Goal: Information Seeking & Learning: Compare options

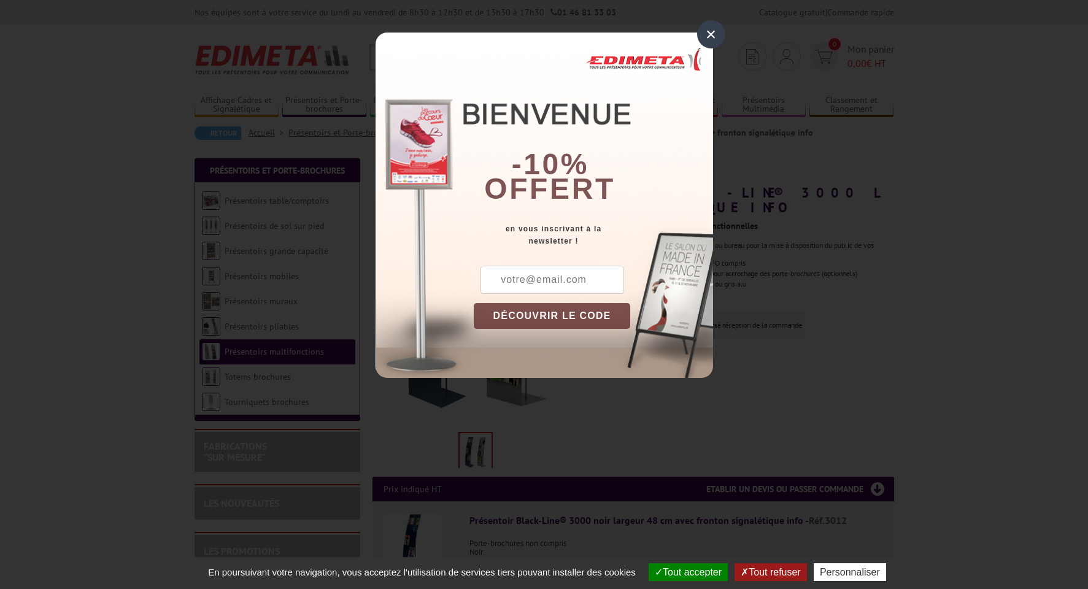
click at [710, 40] on div "×" at bounding box center [711, 34] width 28 height 28
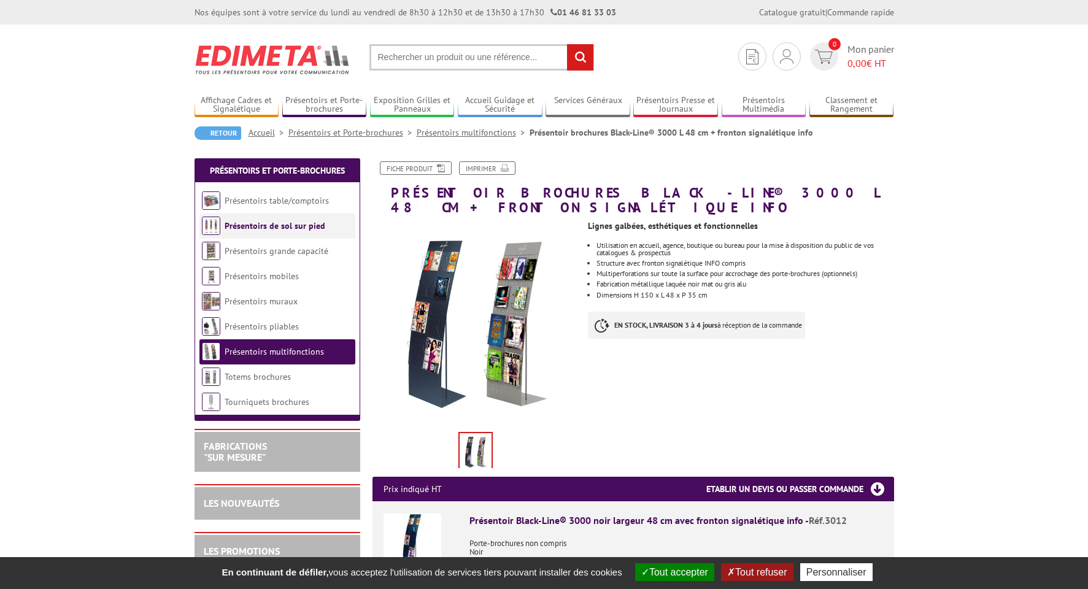
click at [304, 230] on link "Présentoirs de sol sur pied" at bounding box center [275, 225] width 101 height 11
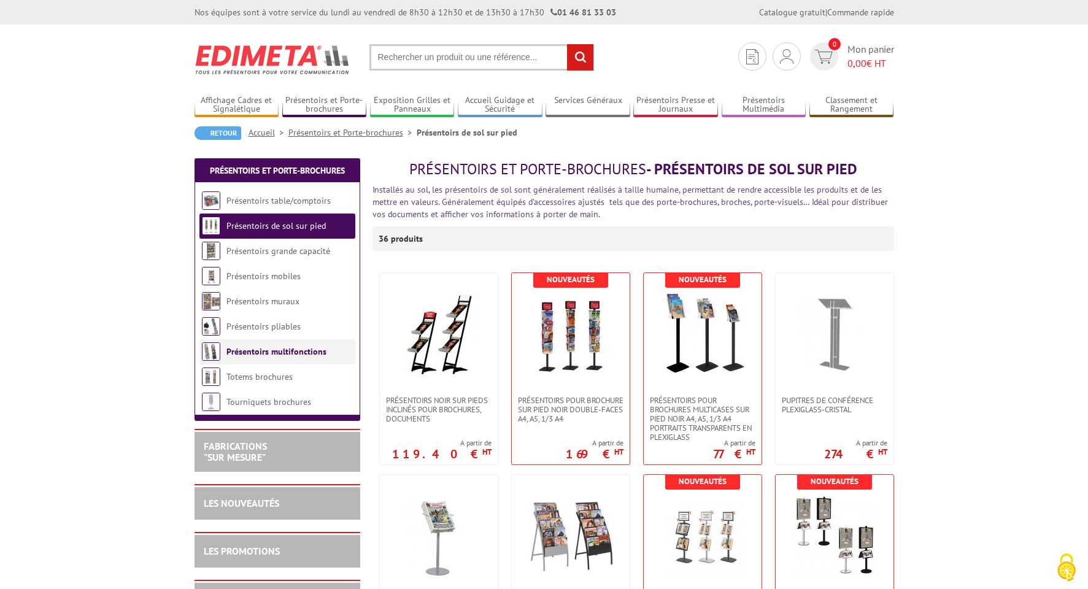
click at [262, 341] on li "Présentoirs multifonctions" at bounding box center [278, 351] width 156 height 25
click at [251, 353] on link "Présentoirs multifonctions" at bounding box center [277, 351] width 100 height 11
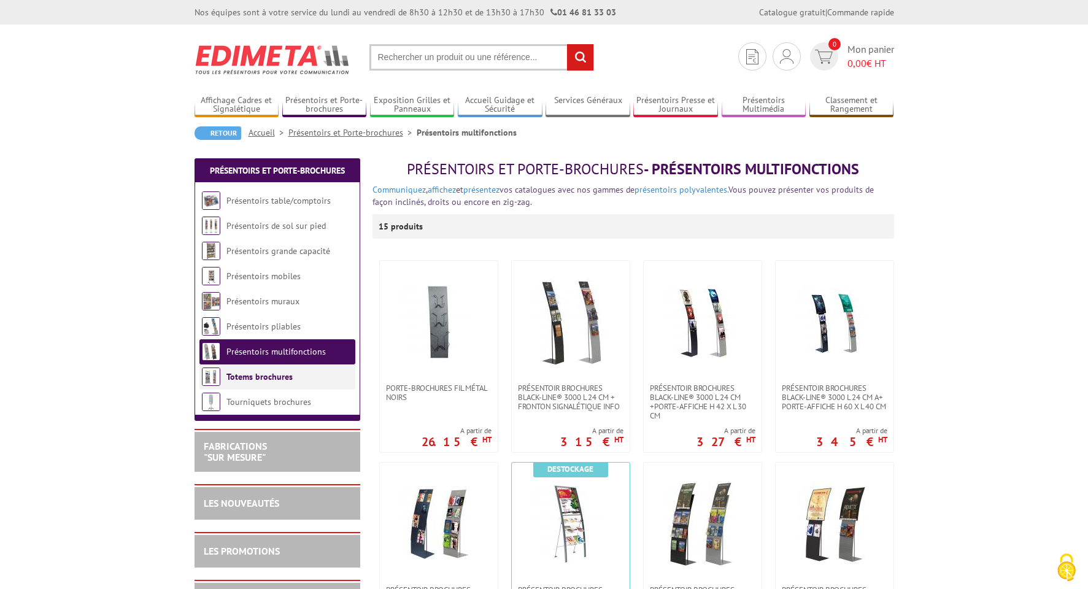
click at [234, 384] on li "Totems brochures" at bounding box center [278, 377] width 156 height 25
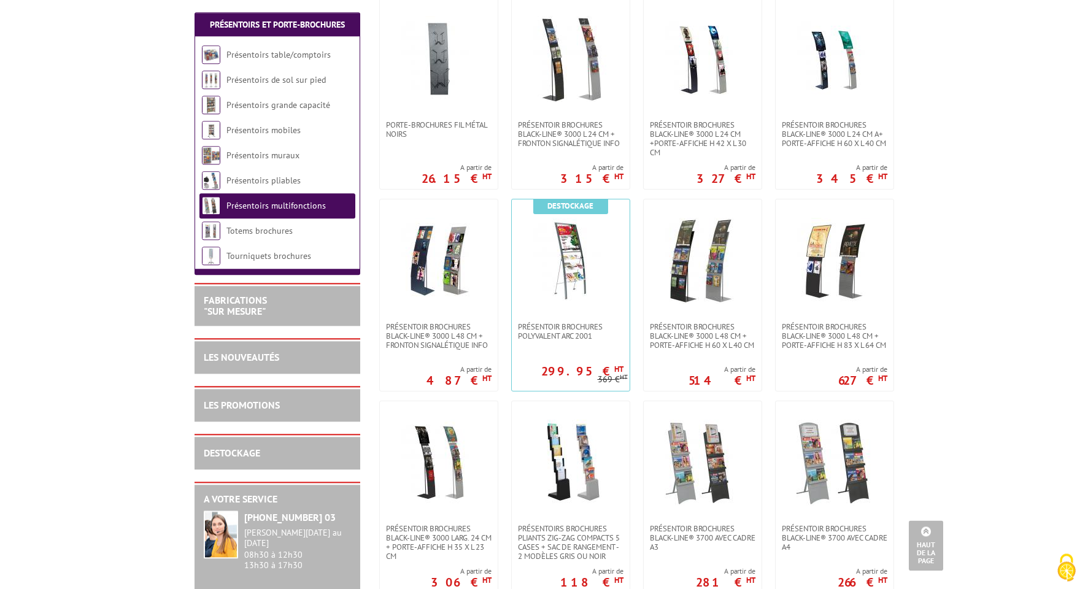
scroll to position [255, 0]
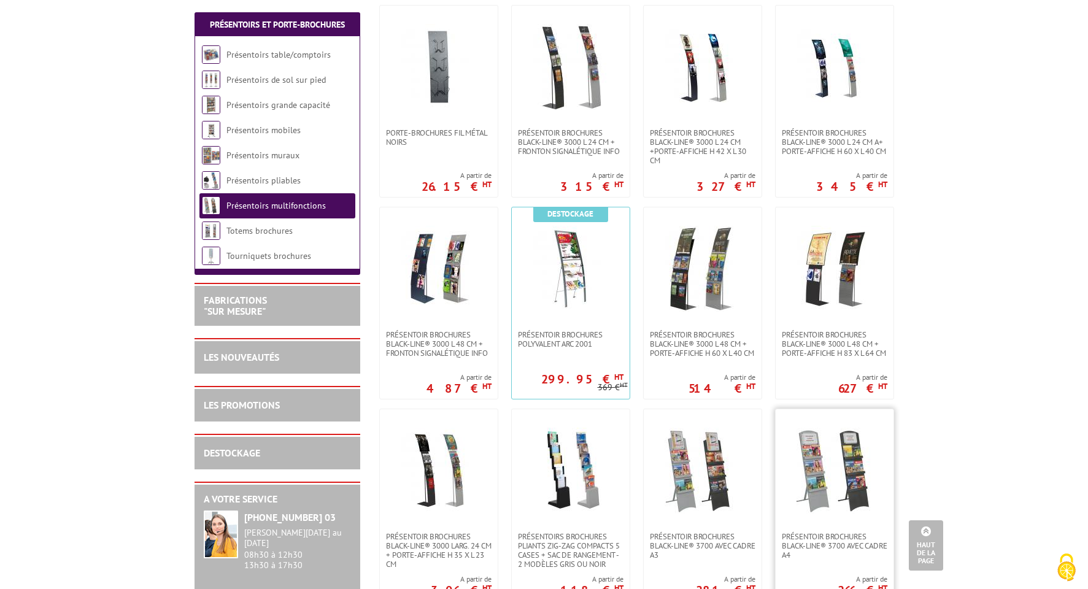
click at [847, 463] on img at bounding box center [835, 471] width 86 height 86
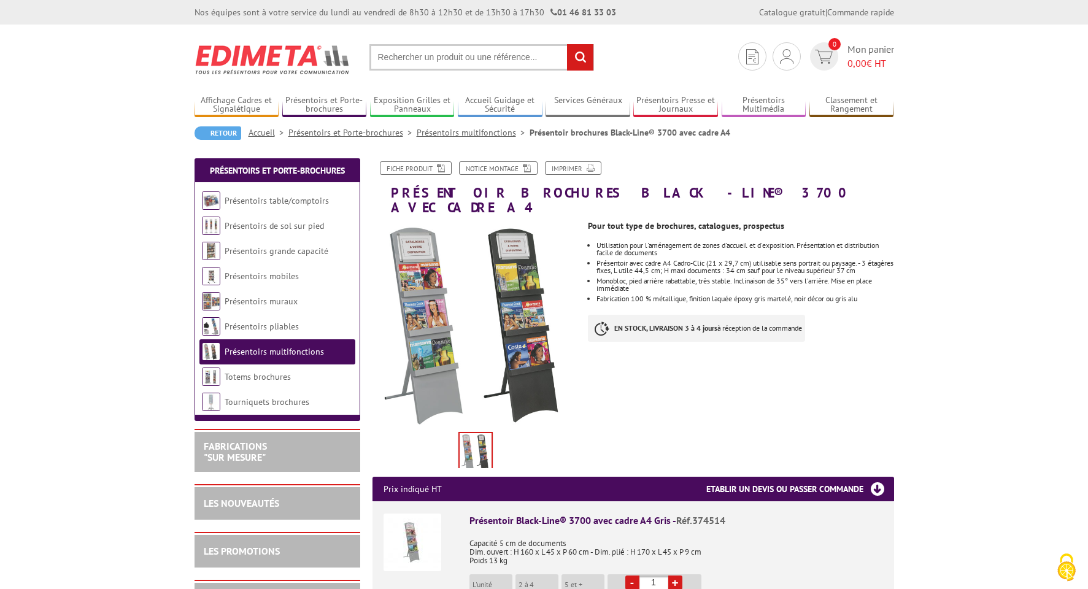
click at [257, 349] on link "Présentoirs multifonctions" at bounding box center [274, 351] width 99 height 11
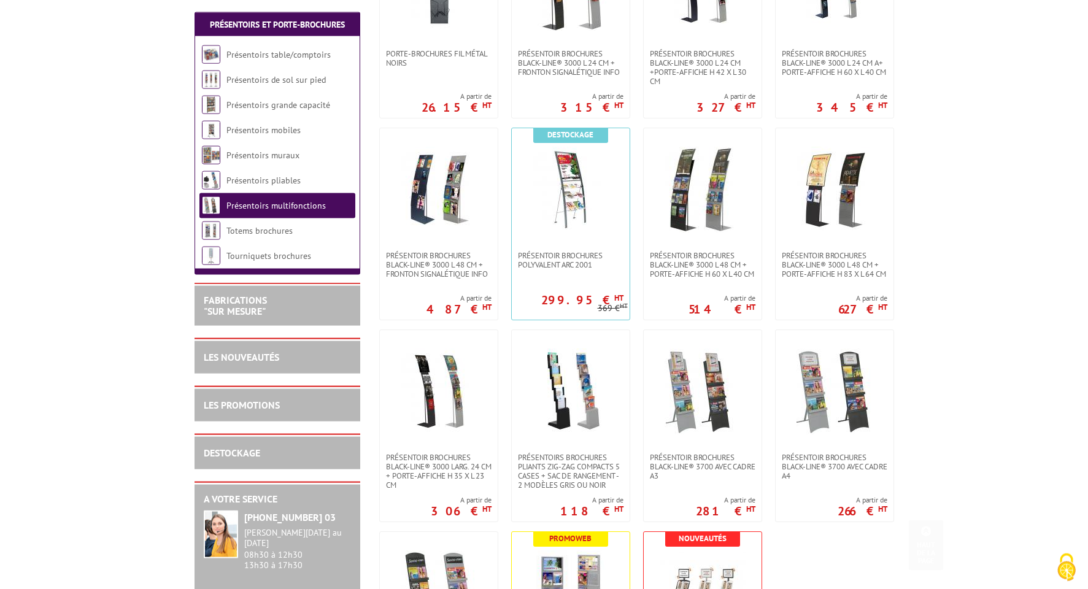
scroll to position [354, 0]
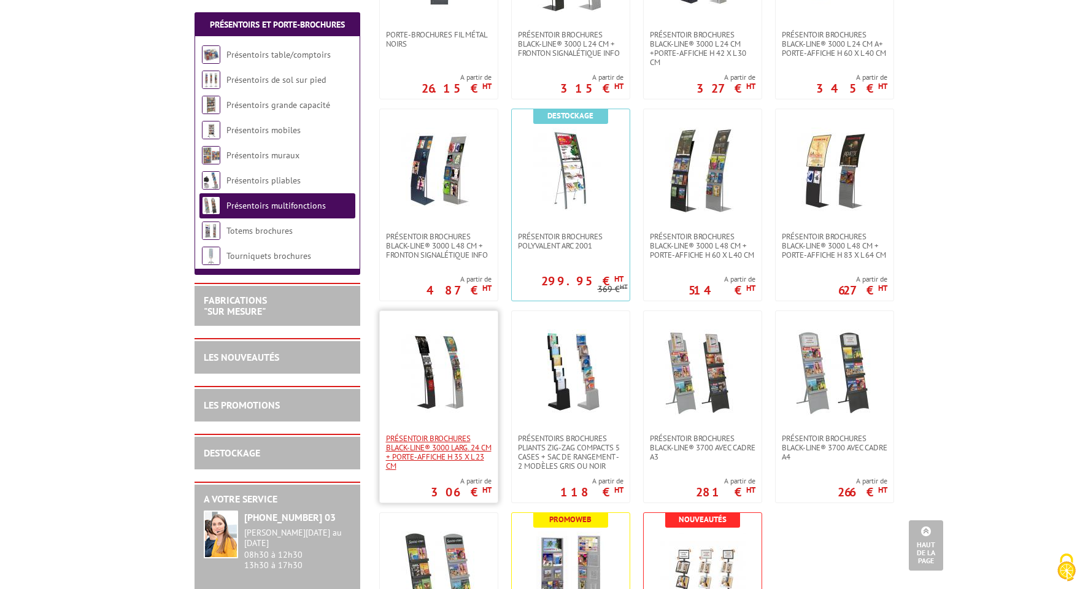
click at [438, 450] on span "Présentoir brochures Black-Line® 3000 Larg. 24 cm + porte-affiche H 35 x L 23 cm" at bounding box center [439, 452] width 106 height 37
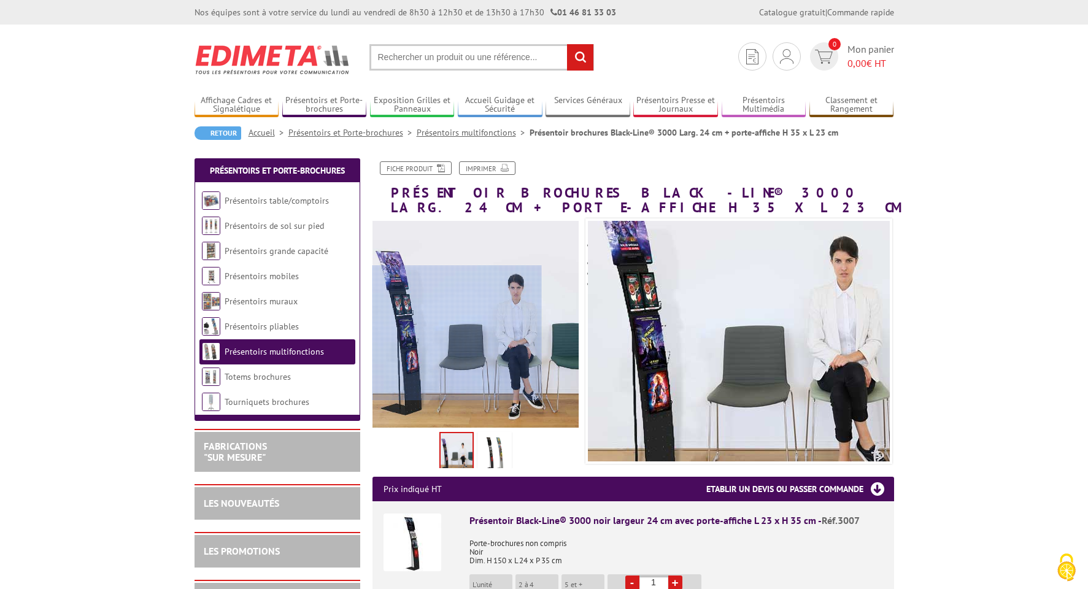
click at [405, 333] on div at bounding box center [457, 333] width 169 height 135
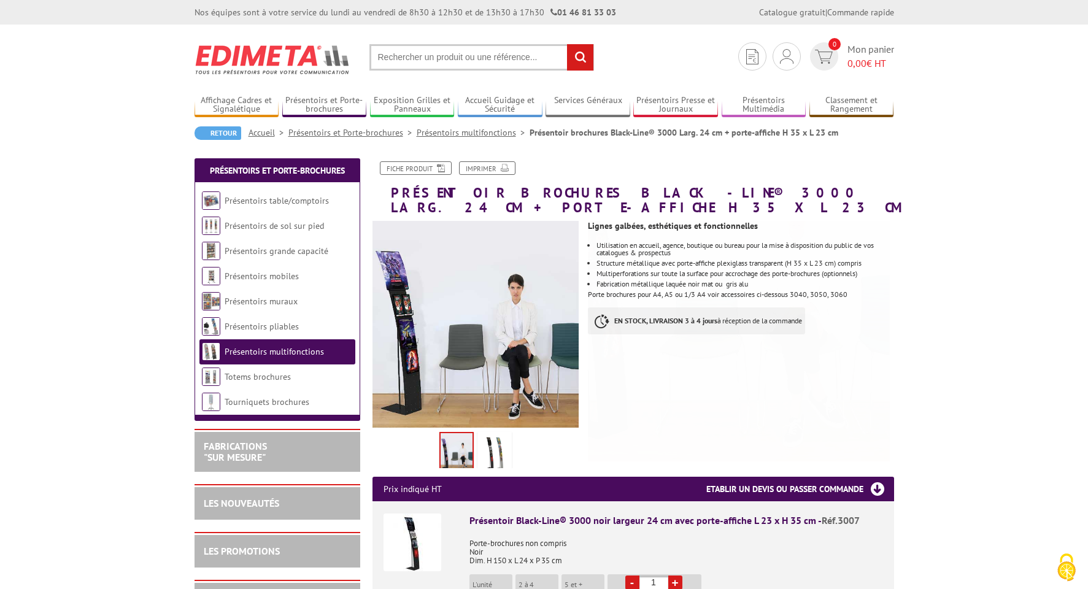
click at [270, 351] on link "Présentoirs multifonctions" at bounding box center [274, 351] width 99 height 11
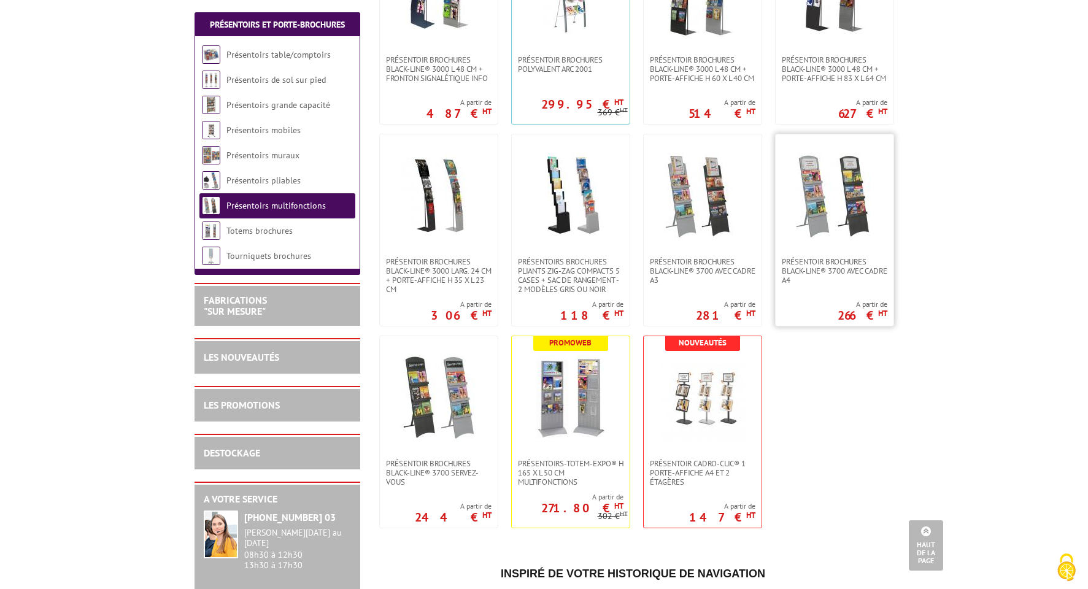
scroll to position [363, 0]
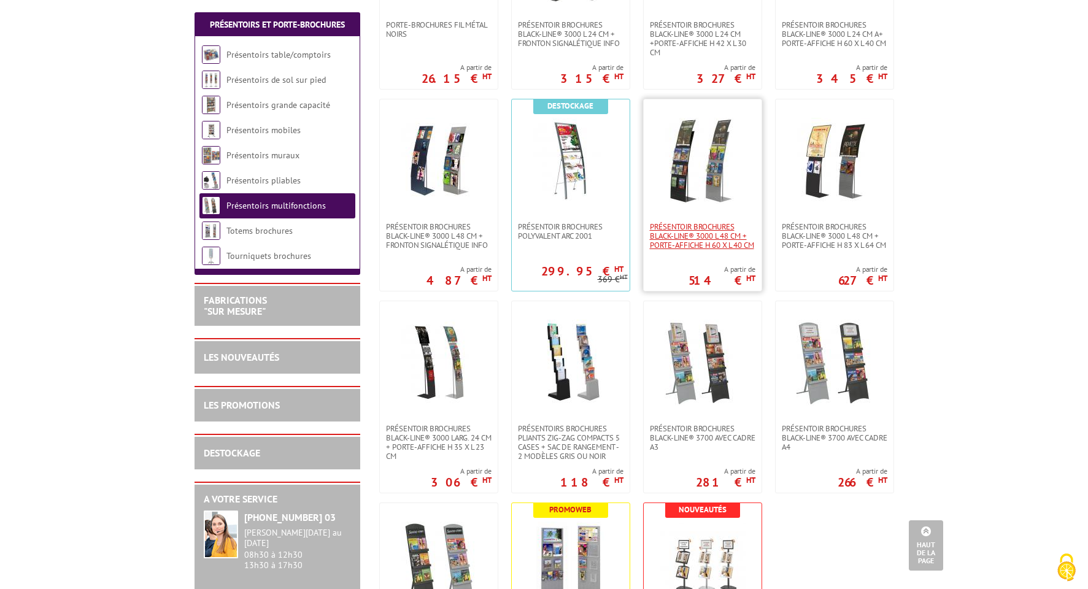
click at [722, 230] on span "Présentoir brochures Black-Line® 3000 L 48 cm + porte-affiche H 60 x L 40 cm" at bounding box center [703, 236] width 106 height 28
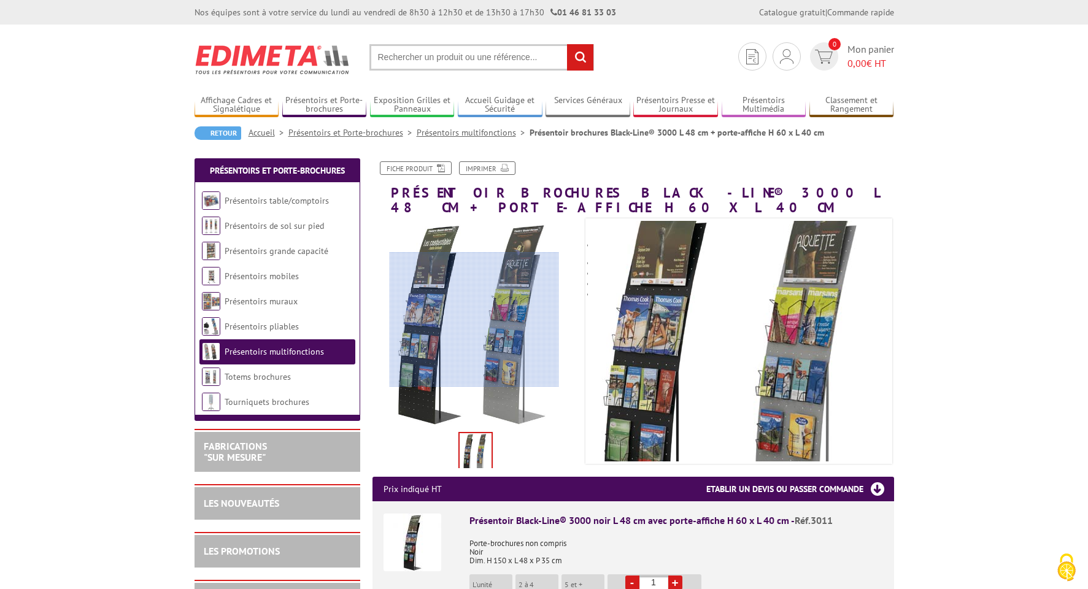
click at [475, 320] on div at bounding box center [474, 319] width 169 height 135
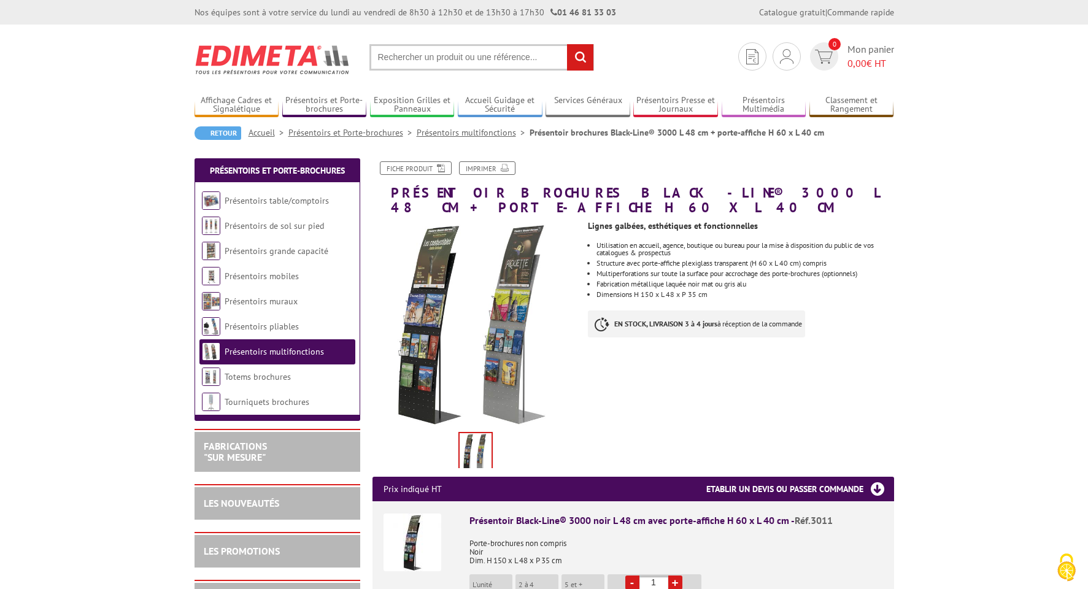
click at [474, 449] on img at bounding box center [476, 452] width 32 height 38
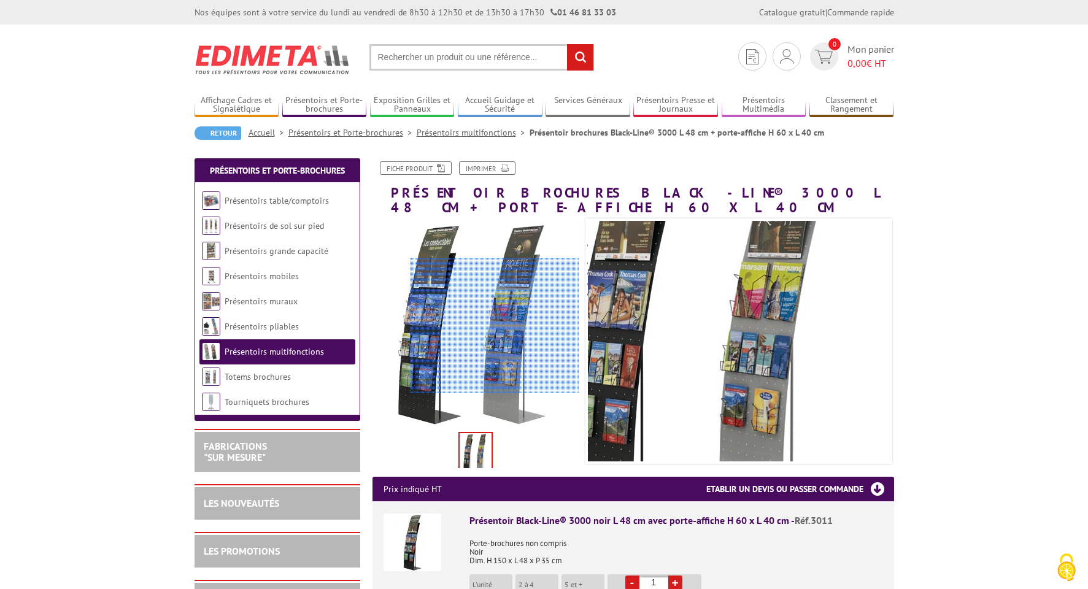
scroll to position [187, 0]
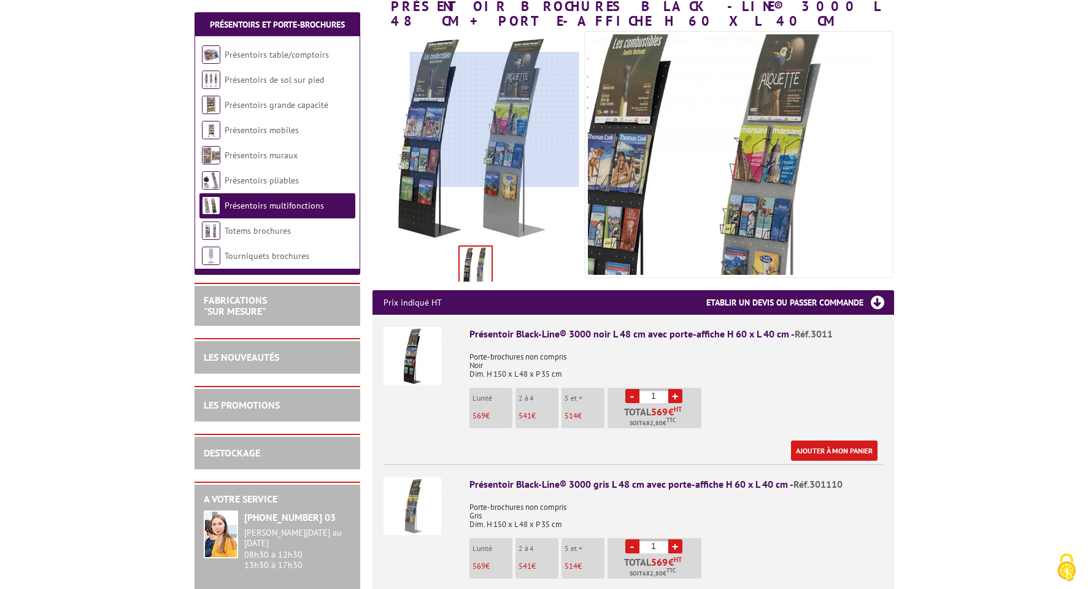
click at [498, 120] on div at bounding box center [494, 119] width 169 height 135
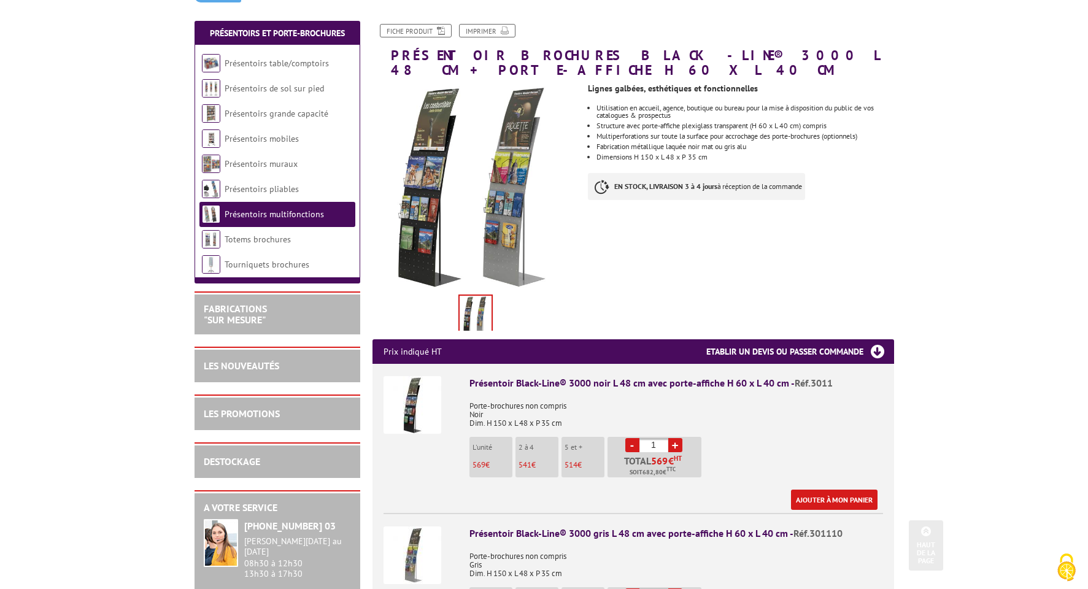
scroll to position [0, 0]
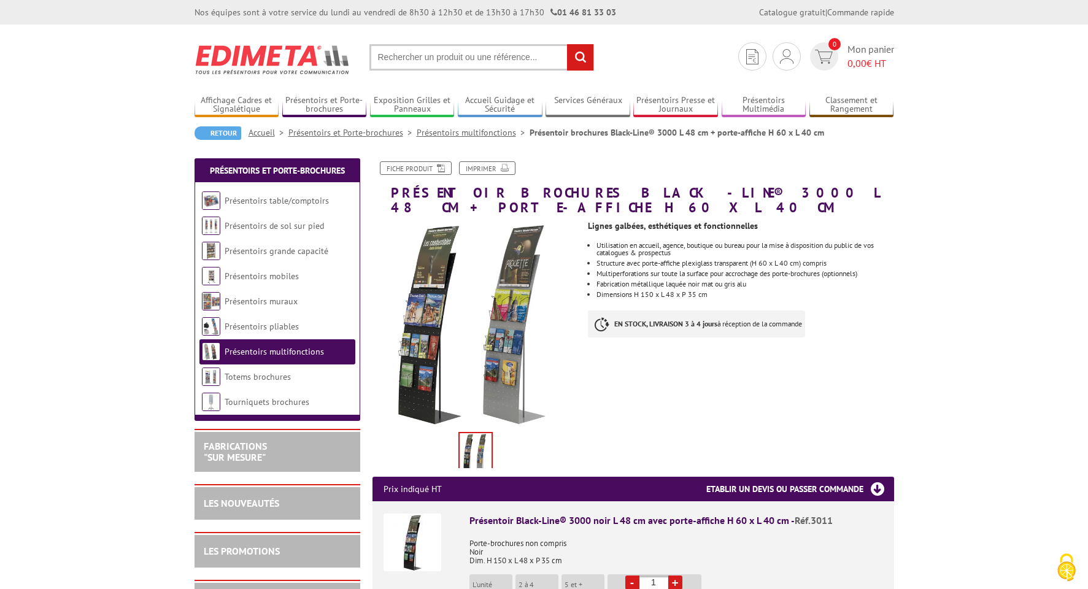
click at [273, 355] on link "Présentoirs multifonctions" at bounding box center [274, 351] width 99 height 11
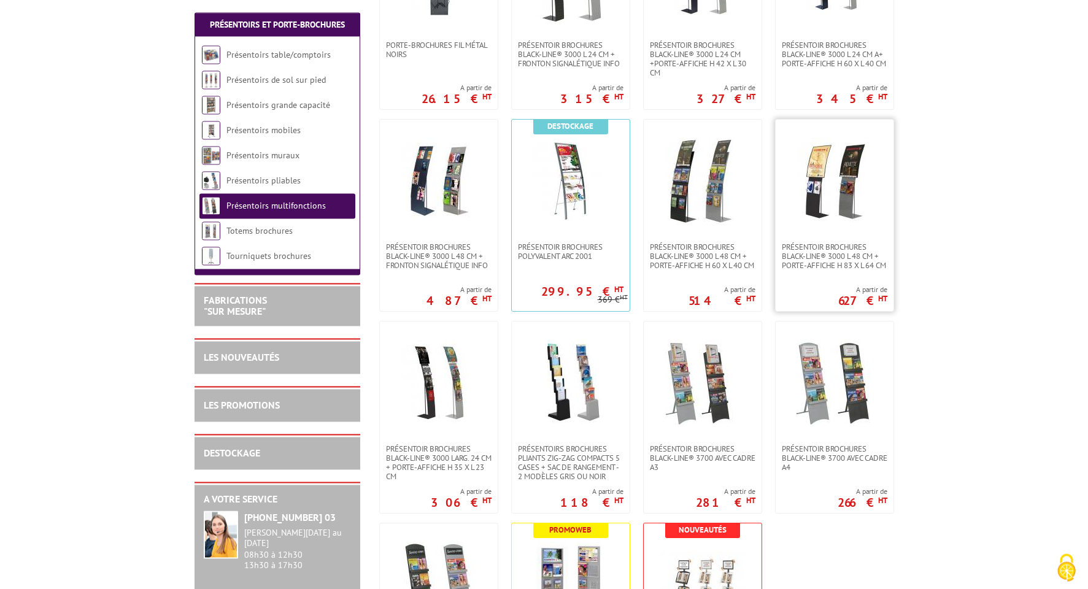
scroll to position [344, 0]
click at [435, 454] on span "Présentoir brochures Black-Line® 3000 Larg. 24 cm + porte-affiche H 35 x L 23 cm" at bounding box center [439, 462] width 106 height 37
click at [433, 455] on span "Présentoir brochures Black-Line® 3000 Larg. 24 cm + porte-affiche H 35 x L 23 cm" at bounding box center [439, 462] width 106 height 37
click at [440, 384] on img at bounding box center [439, 382] width 86 height 86
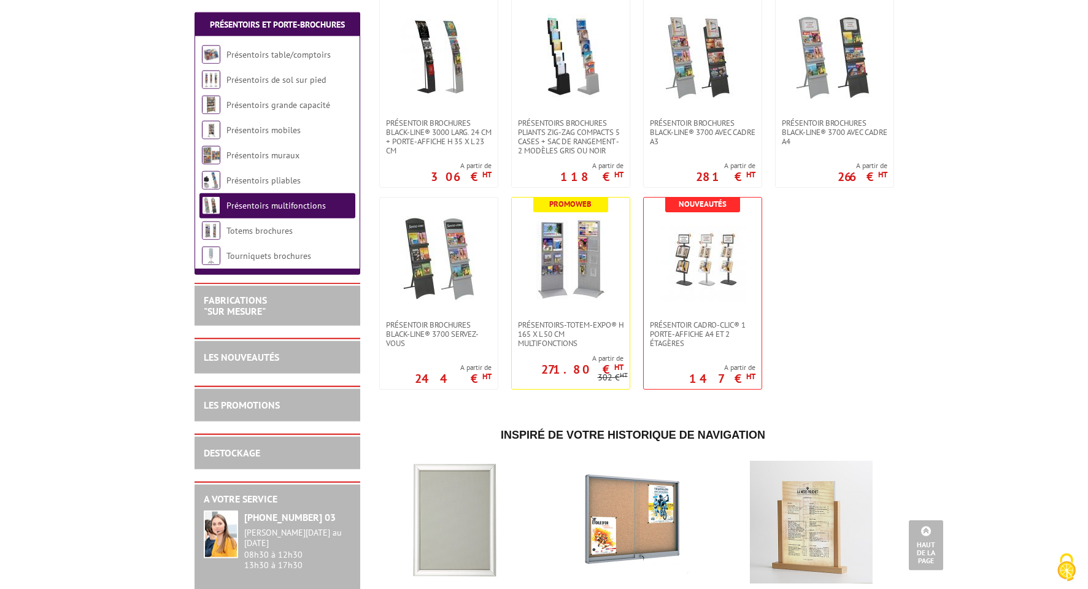
scroll to position [697, 0]
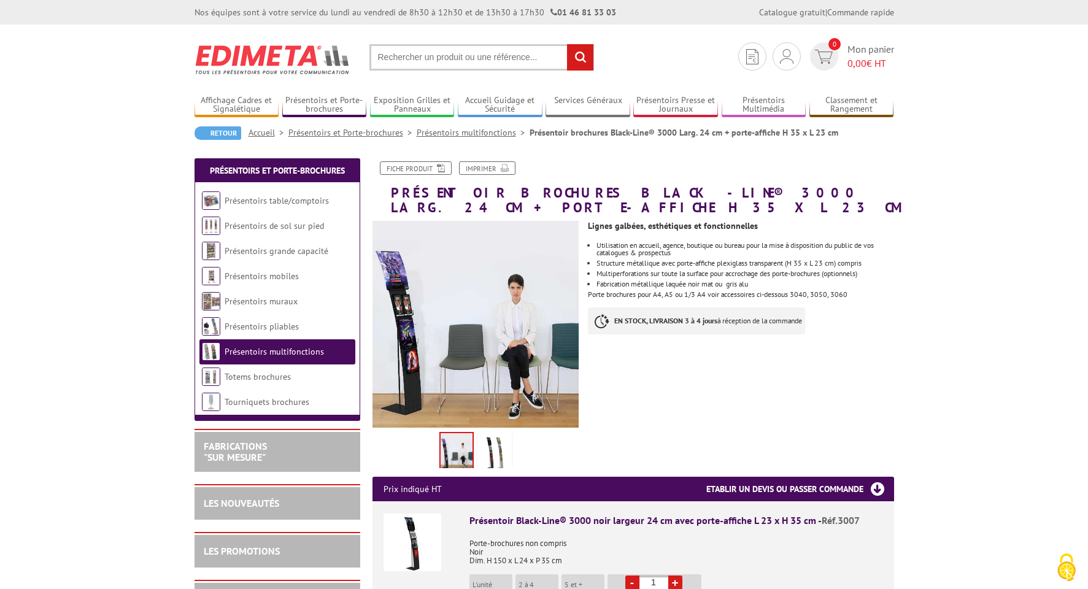
scroll to position [10, 0]
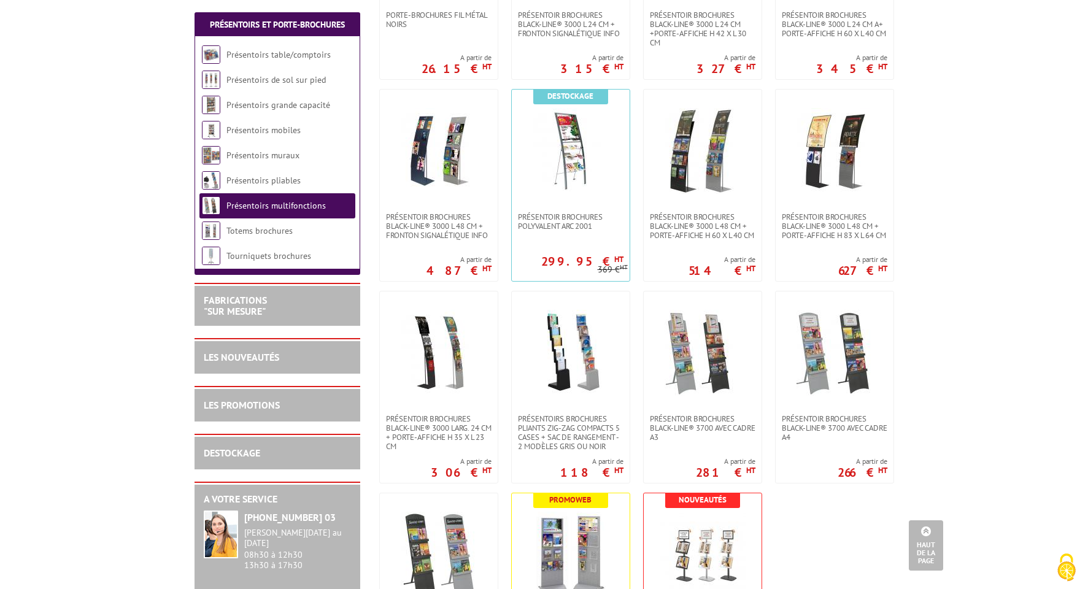
scroll to position [246, 0]
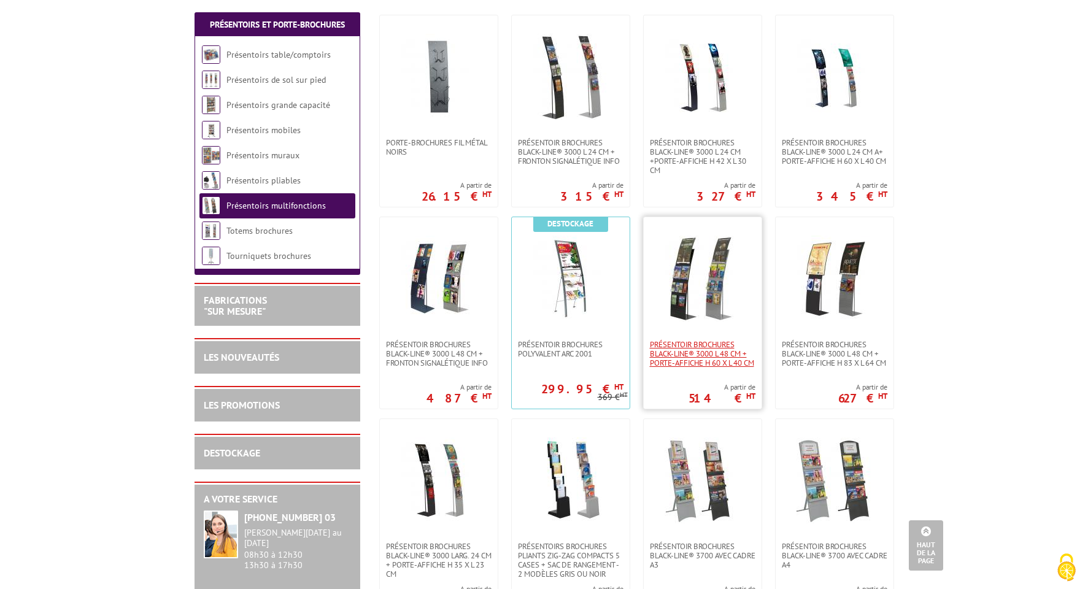
click at [717, 359] on span "Présentoir brochures Black-Line® 3000 L 48 cm + porte-affiche H 60 x L 40 cm" at bounding box center [703, 354] width 106 height 28
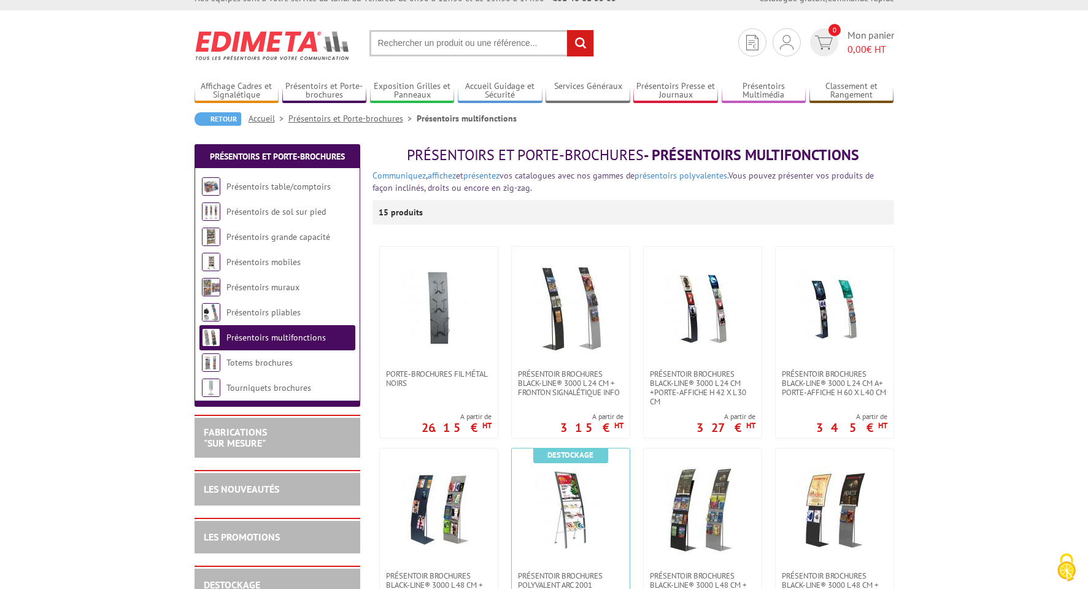
scroll to position [108, 0]
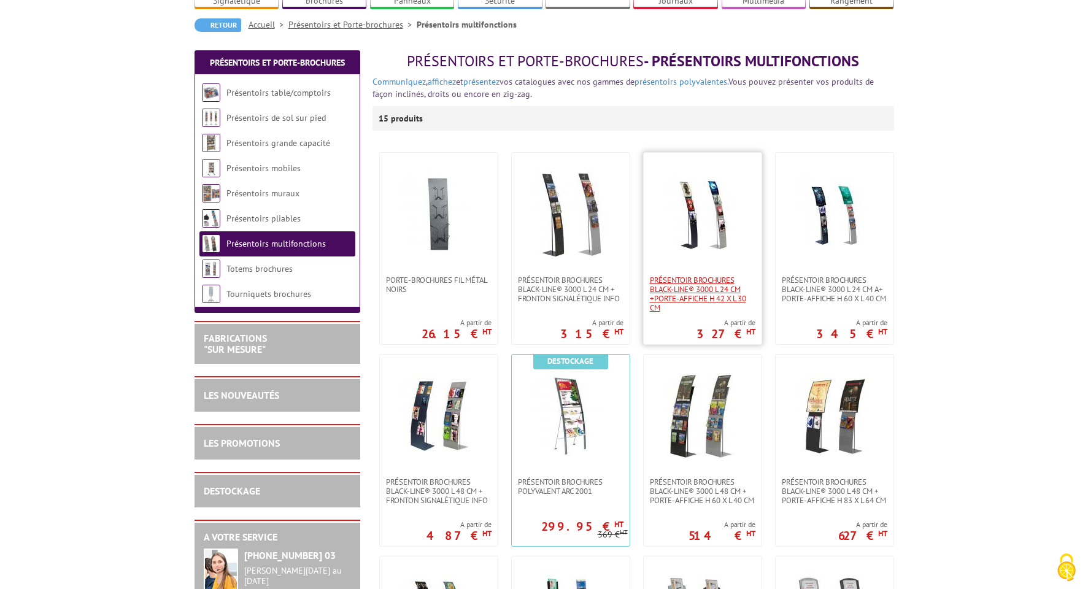
click at [724, 294] on span "Présentoir Brochures Black-Line® 3000 L 24 cm +porte-affiche H 42 x L 30 cm" at bounding box center [703, 294] width 106 height 37
